Goal: Check status: Check status

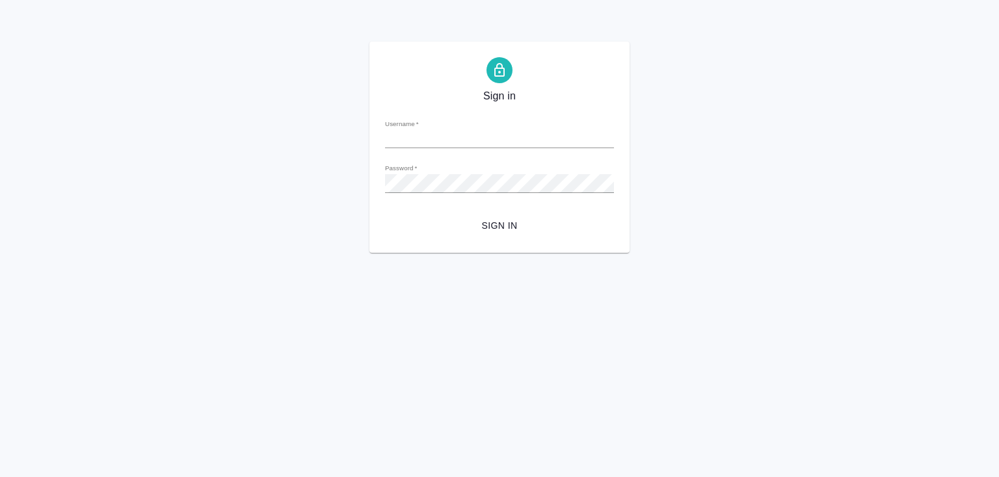
type input "[PERSON_NAME][EMAIL_ADDRESS][DOMAIN_NAME]"
click at [503, 228] on span "Sign in" at bounding box center [499, 226] width 208 height 16
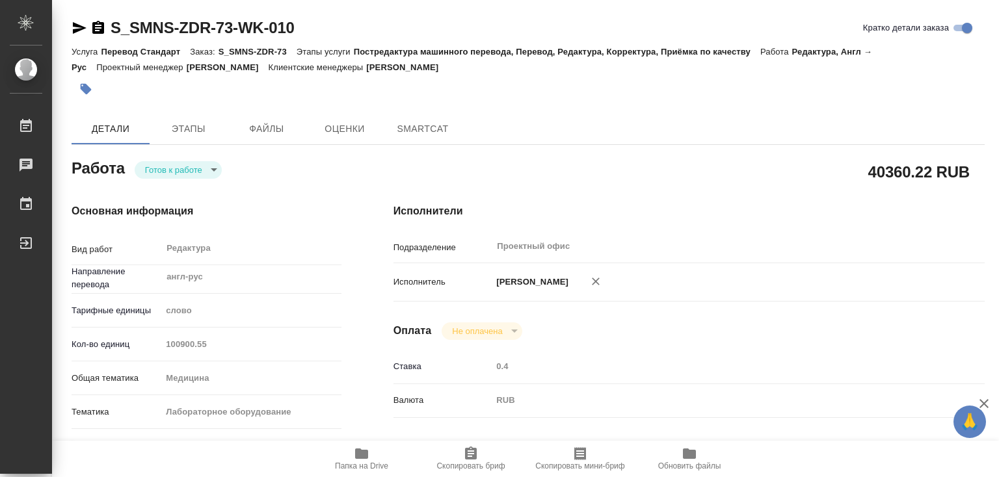
type textarea "x"
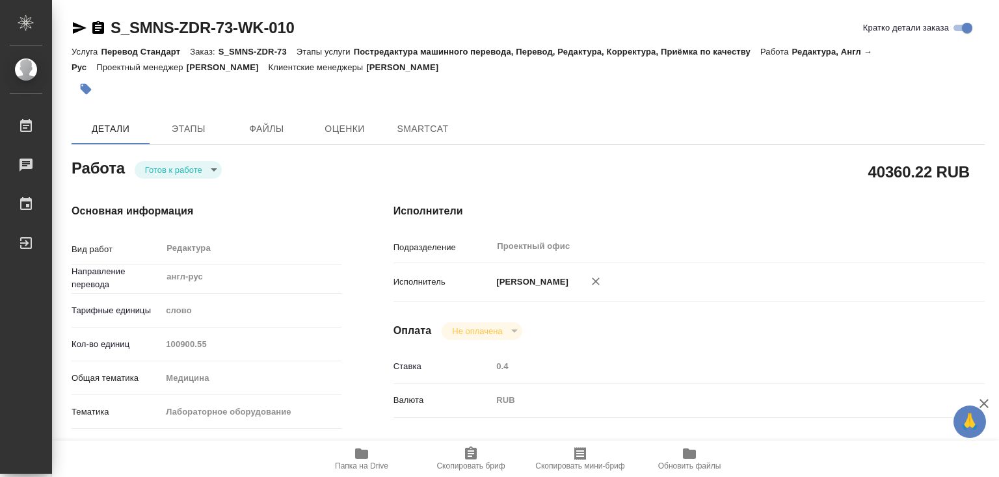
type textarea "x"
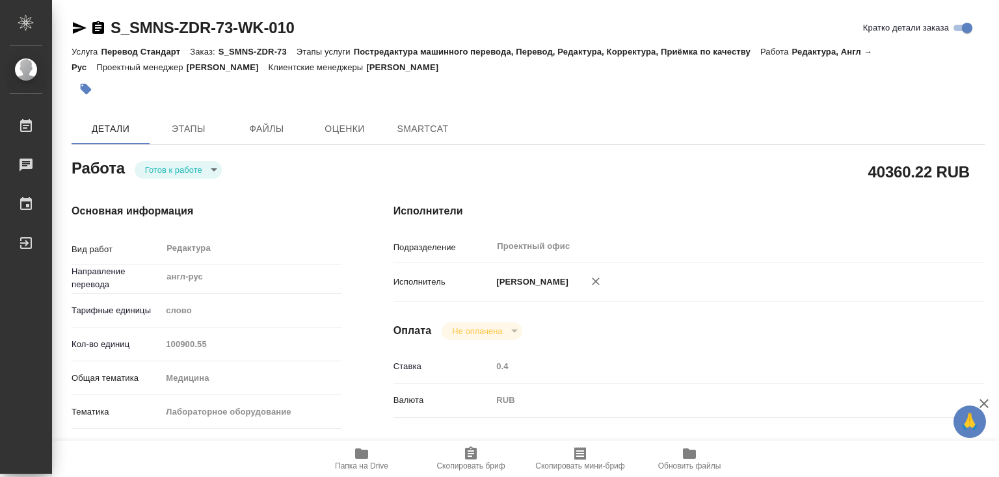
type textarea "x"
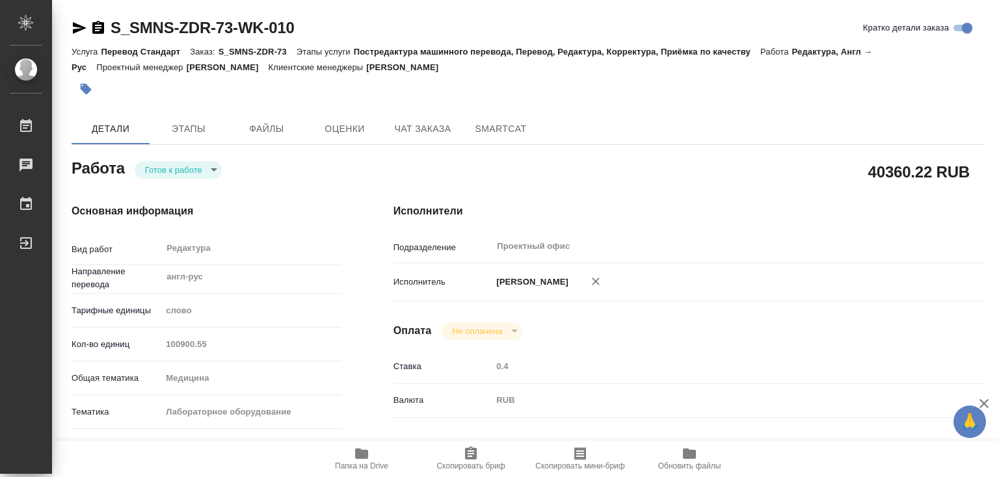
type textarea "x"
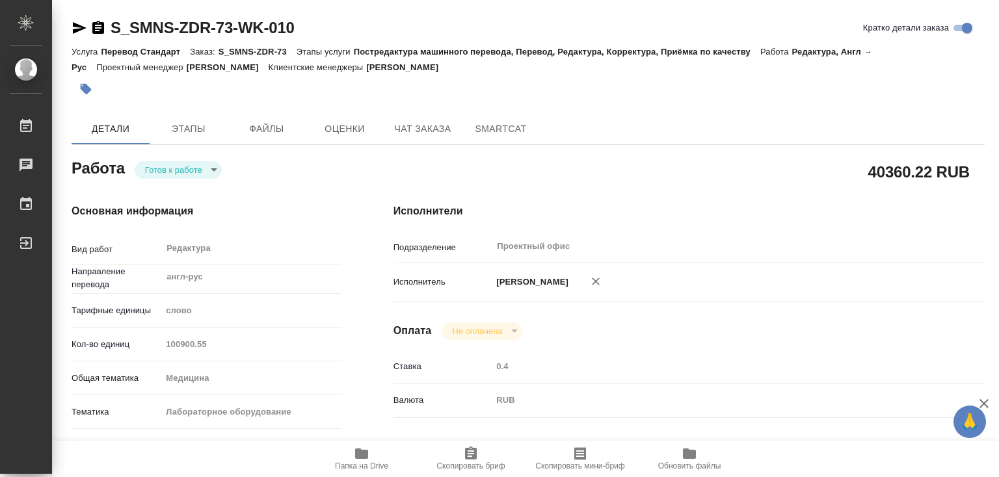
click at [211, 167] on body "🙏 .cls-1 fill:#fff; AWATERA Лебедева Юлия y.lebedeva Работы Чаты График Выйти S…" at bounding box center [499, 238] width 999 height 477
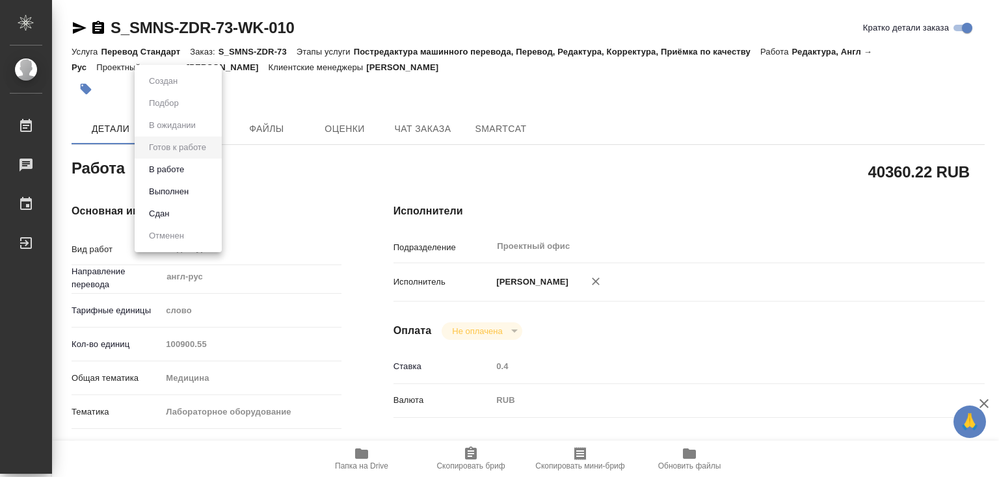
type textarea "x"
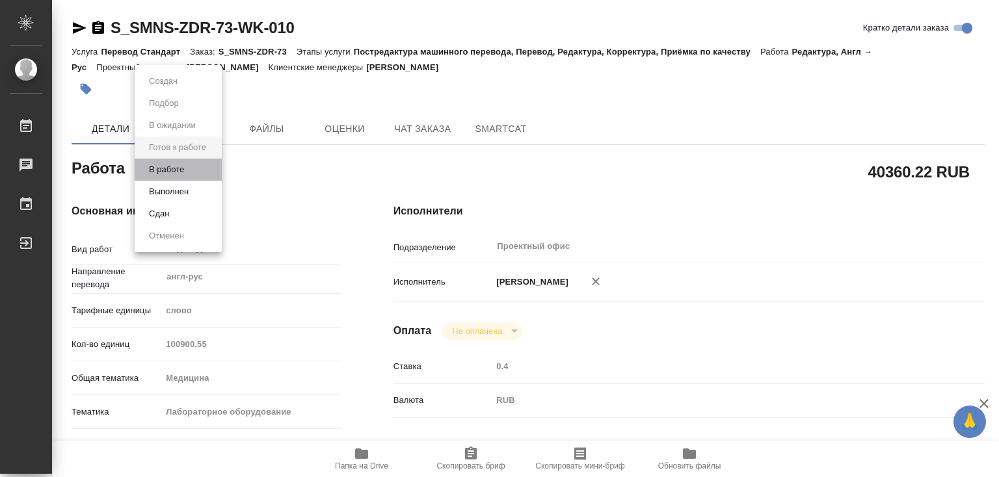
click at [194, 167] on li "В работе" at bounding box center [178, 170] width 87 height 22
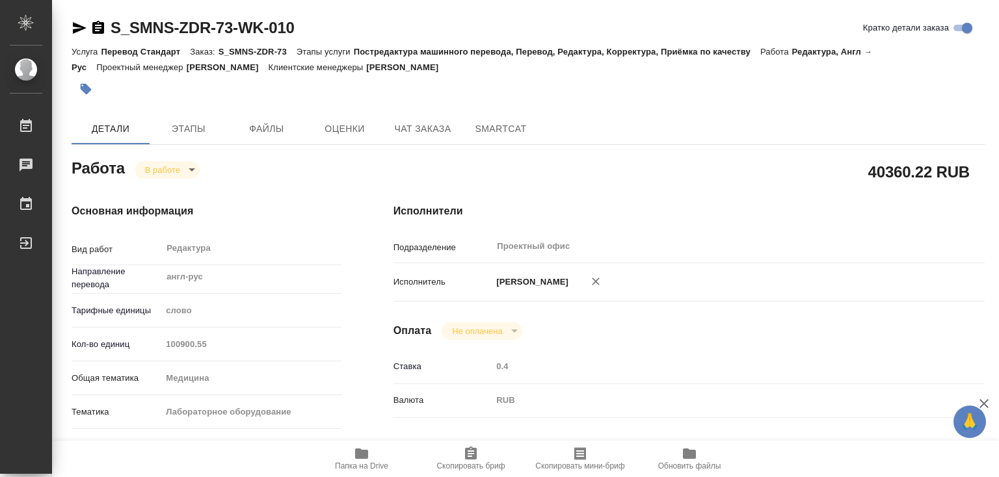
type textarea "x"
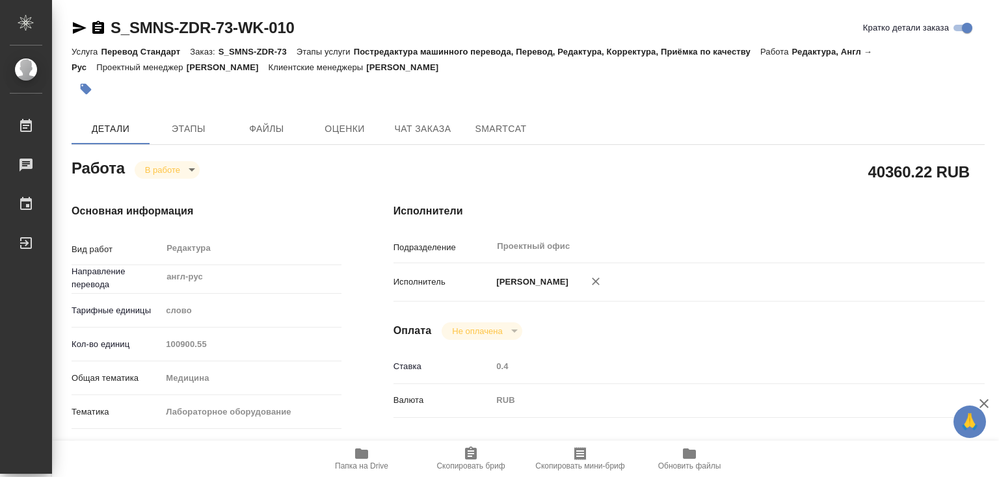
type textarea "x"
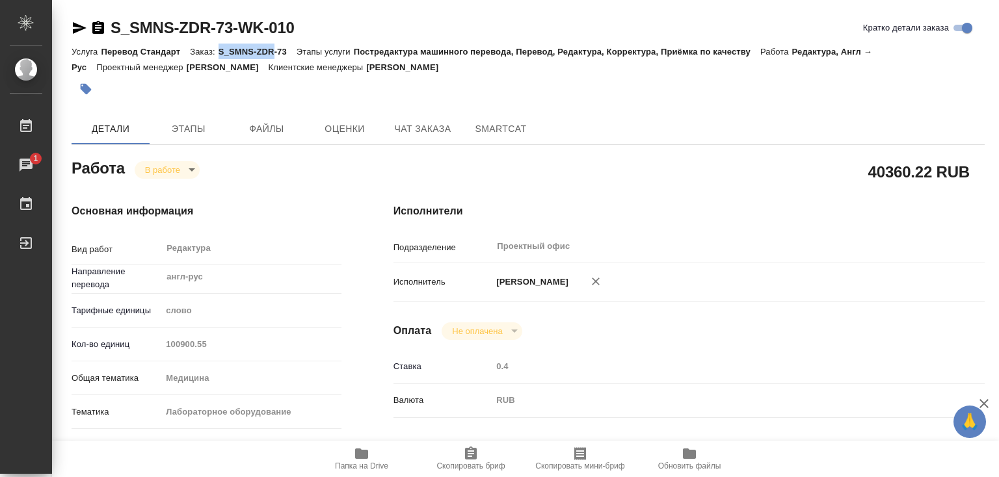
type textarea "x"
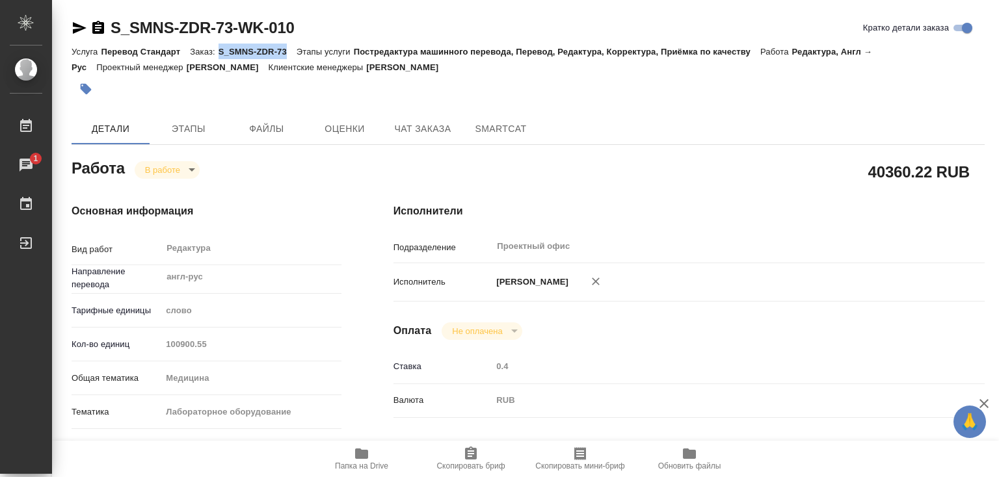
drag, startPoint x: 218, startPoint y: 49, endPoint x: 288, endPoint y: 49, distance: 69.6
click at [288, 49] on p "S_SMNS-ZDR-73" at bounding box center [257, 52] width 78 height 10
copy p "S_SMNS-ZDR-73"
click at [230, 49] on p "S_SMNS-ZDR-73" at bounding box center [257, 52] width 78 height 10
drag, startPoint x: 218, startPoint y: 48, endPoint x: 285, endPoint y: 47, distance: 67.0
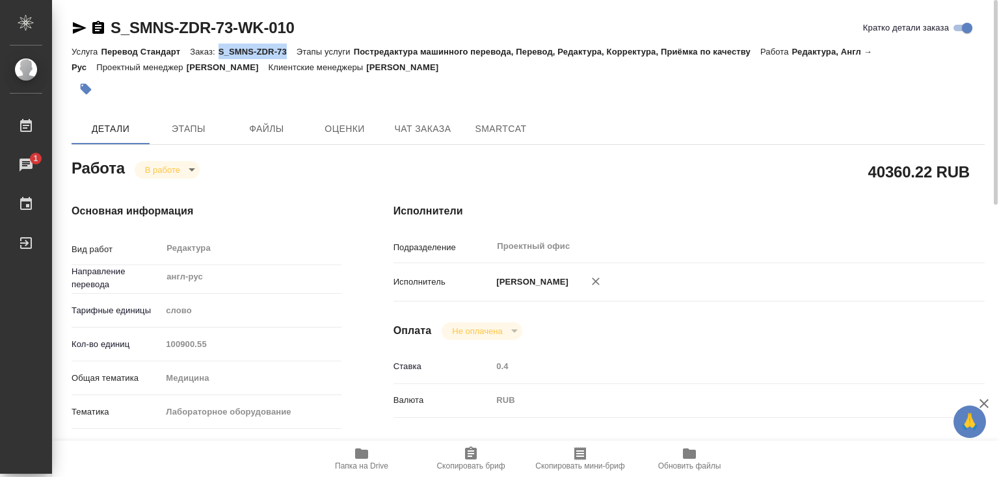
click at [285, 47] on div "Услуга Перевод Стандарт Заказ: S_SMNS-ZDR-73 Этапы услуги Постредактура машинно…" at bounding box center [528, 59] width 913 height 31
copy p "S_SMNS-ZDR-73"
click at [371, 453] on span "Папка на Drive" at bounding box center [362, 458] width 94 height 25
